Goal: Use online tool/utility

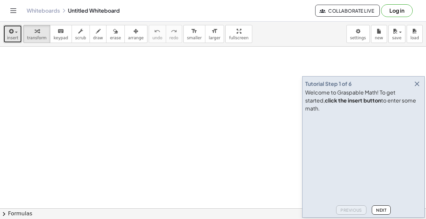
click at [10, 33] on icon "button" at bounding box center [11, 31] width 6 height 8
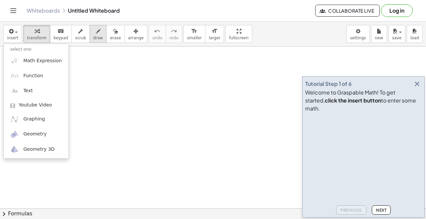
click at [88, 37] on div at bounding box center [213, 109] width 426 height 219
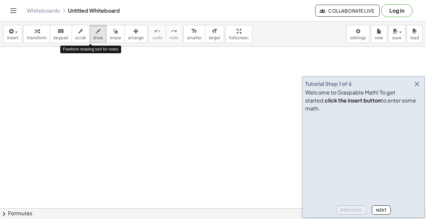
click at [414, 88] on icon "button" at bounding box center [417, 84] width 8 height 8
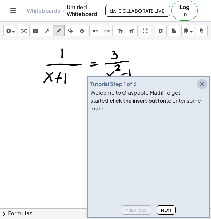
click at [201, 88] on icon "button" at bounding box center [202, 84] width 8 height 8
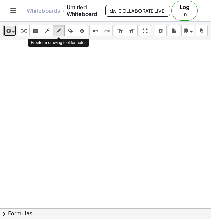
click at [10, 34] on icon "button" at bounding box center [8, 31] width 6 height 8
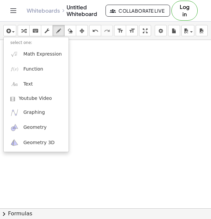
click at [90, 82] on div at bounding box center [105, 109] width 211 height 219
